Goal: Entertainment & Leisure: Consume media (video, audio)

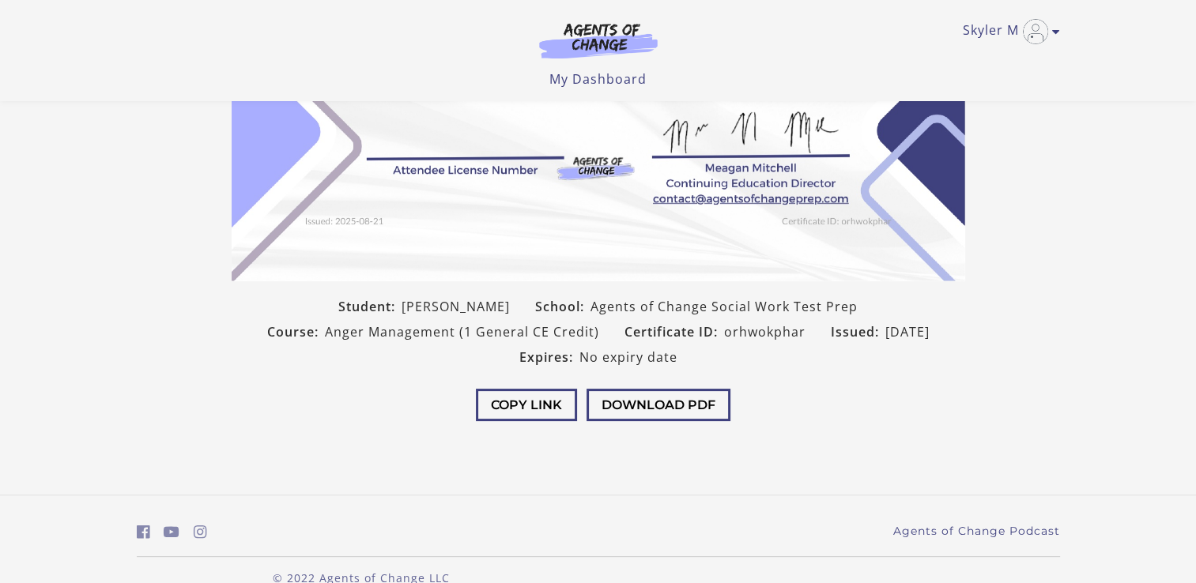
scroll to position [275, 0]
click at [635, 394] on button "Download PDF" at bounding box center [658, 404] width 144 height 32
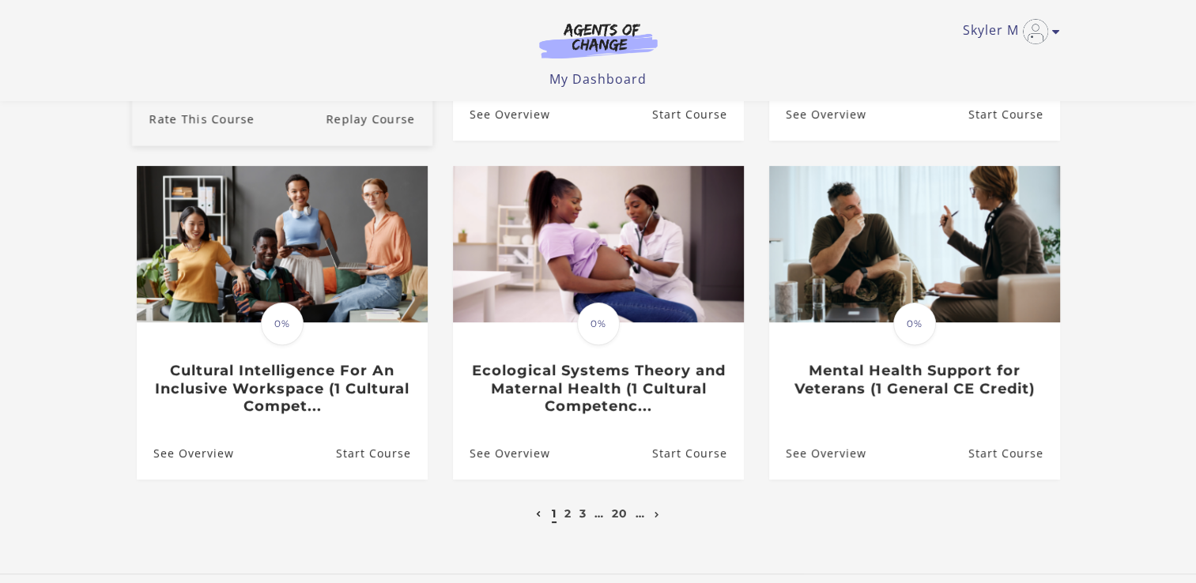
scroll to position [427, 0]
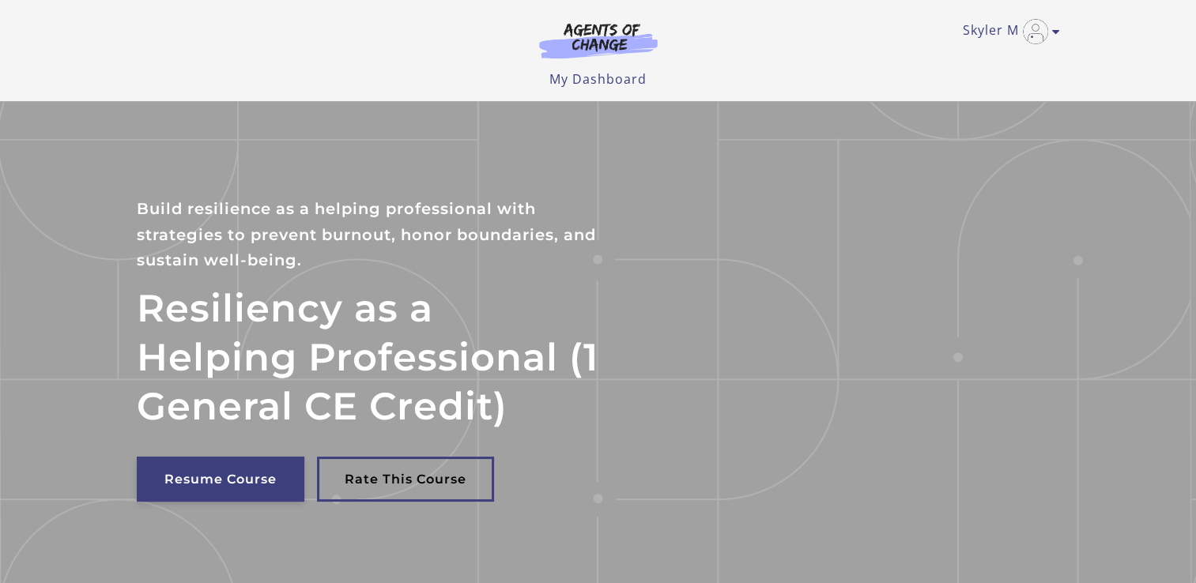
click at [199, 478] on link "Resume Course" at bounding box center [221, 479] width 168 height 45
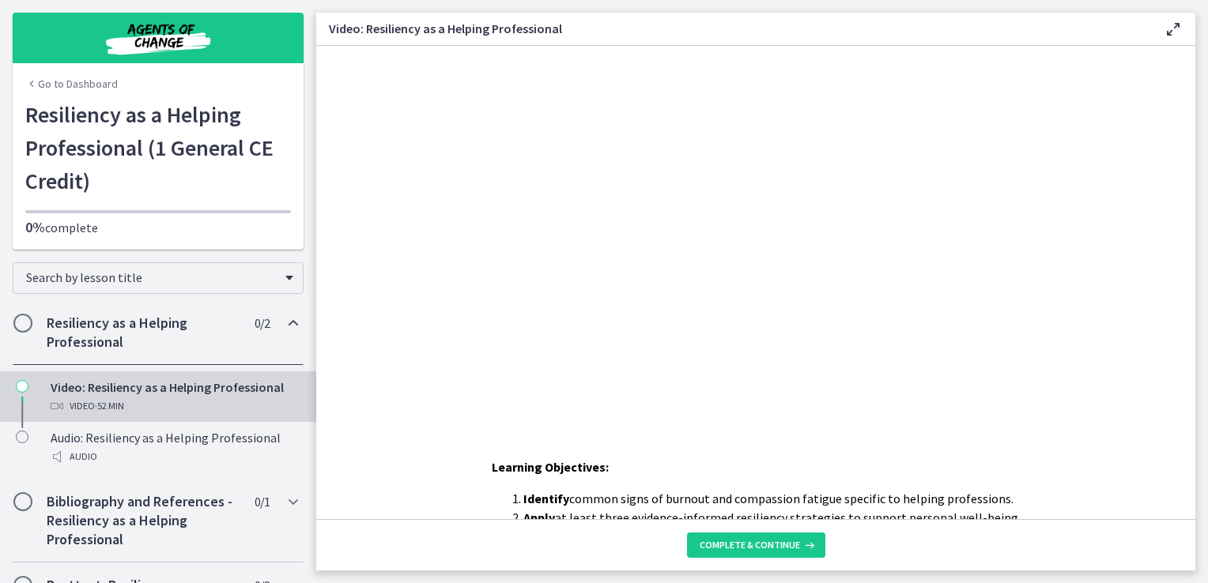
click at [768, 281] on div at bounding box center [755, 233] width 667 height 375
click at [422, 46] on button "Pause: d2g9vsflpm3c72o339qg.mp4" at bounding box center [422, 46] width 1 height 1
click at [422, 46] on button "Play Video: d2g9vsflpm3c72o339qg.mp4" at bounding box center [422, 46] width 1 height 1
